Goal: Task Accomplishment & Management: Complete application form

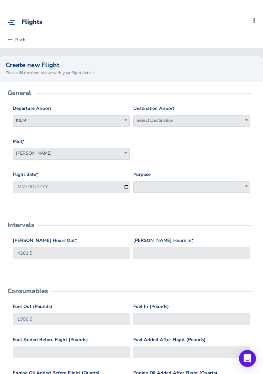
click at [199, 122] on span "Select Destination" at bounding box center [191, 120] width 116 height 10
click at [196, 133] on input "search" at bounding box center [191, 132] width 113 height 11
type input "kmv"
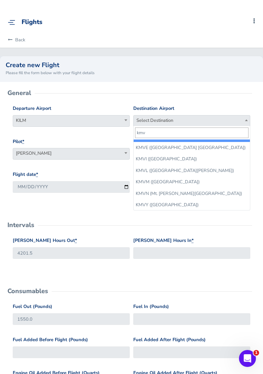
scroll to position [8, 0]
select select "KMVY"
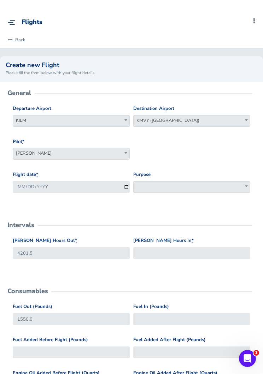
click at [193, 185] on span at bounding box center [191, 187] width 117 height 12
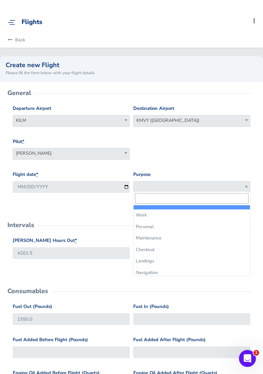
select select "Work"
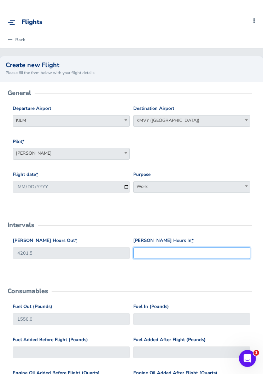
click at [194, 250] on input "Hobbs Hours In *" at bounding box center [191, 253] width 117 height 12
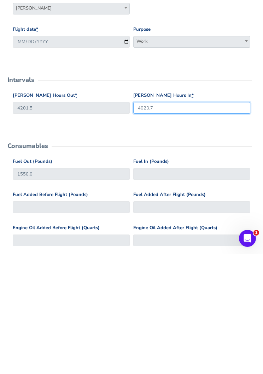
scroll to position [29, 0]
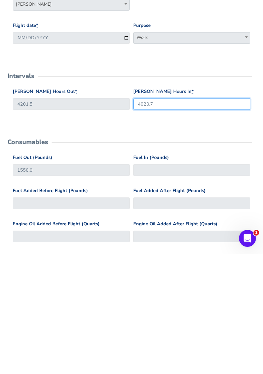
type input "4023.7"
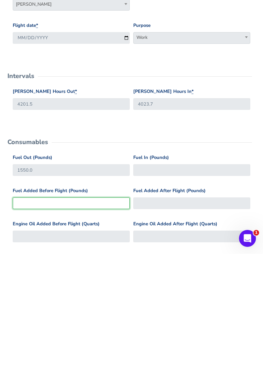
click at [103, 317] on input "Fuel Added Before Flight (Pounds)" at bounding box center [71, 323] width 117 height 12
type input "6"
type input "1556"
type input "60"
type input "1610"
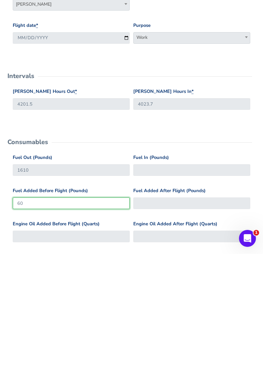
type input "600"
type input "2150"
type input "600"
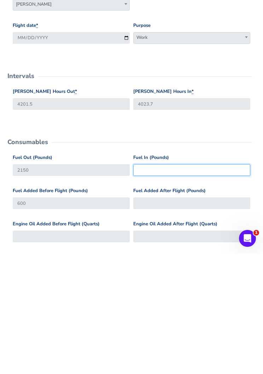
click at [188, 284] on input "Fuel In (Pounds)" at bounding box center [191, 290] width 117 height 12
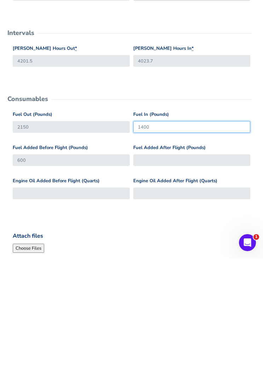
scroll to position [93, 0]
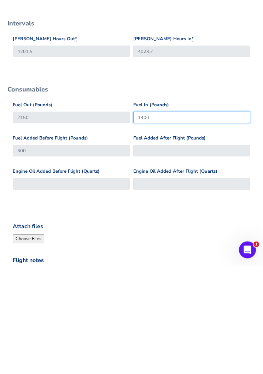
type input "1400"
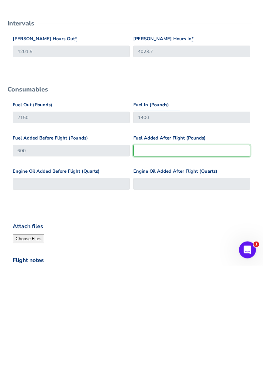
click at [191, 253] on input "Fuel Added After Flight (Pounds)" at bounding box center [191, 259] width 117 height 12
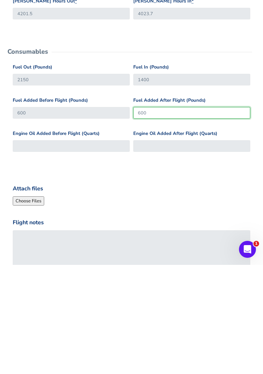
scroll to position [144, 0]
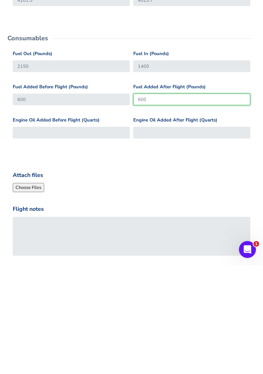
type input "600"
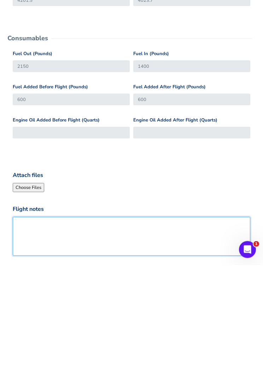
click at [165, 326] on textarea "Flight notes" at bounding box center [131, 345] width 237 height 39
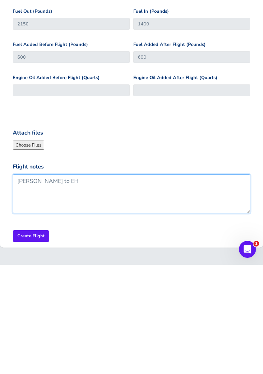
scroll to position [186, 0]
type textarea "[PERSON_NAME] to EH"
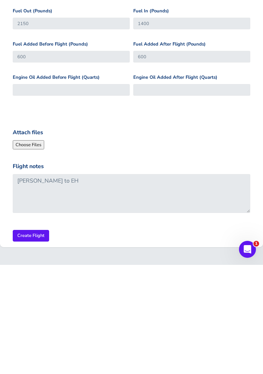
click at [31, 339] on input "Create Flight" at bounding box center [31, 345] width 36 height 12
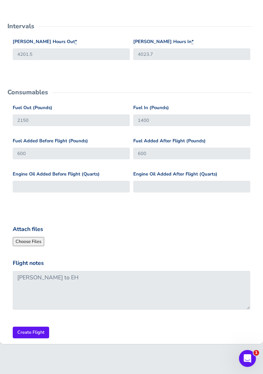
click at [32, 330] on input "Create Flight" at bounding box center [31, 332] width 36 height 12
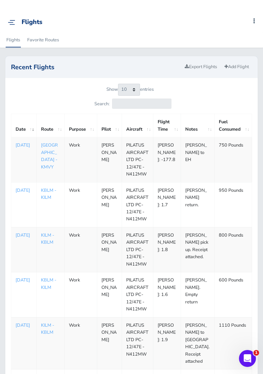
click at [24, 194] on p "[DATE]" at bounding box center [24, 190] width 17 height 7
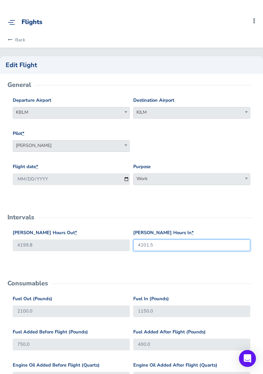
click at [200, 244] on input "4201.5" at bounding box center [191, 245] width 117 height 12
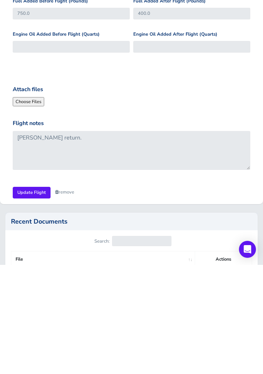
scroll to position [225, 0]
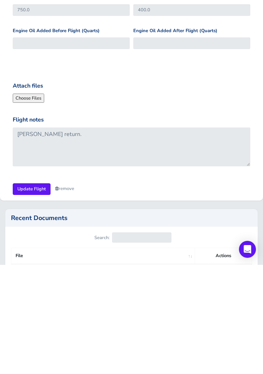
type input "4201.7"
click at [31, 292] on input "Update Flight" at bounding box center [32, 298] width 38 height 12
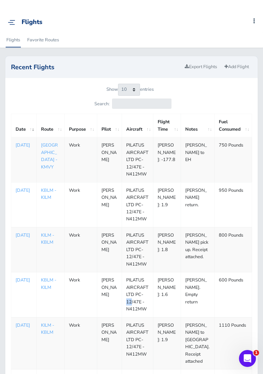
click at [13, 322] on td "1755734400 [DATE]" at bounding box center [23, 343] width 25 height 52
